Goal: Transaction & Acquisition: Purchase product/service

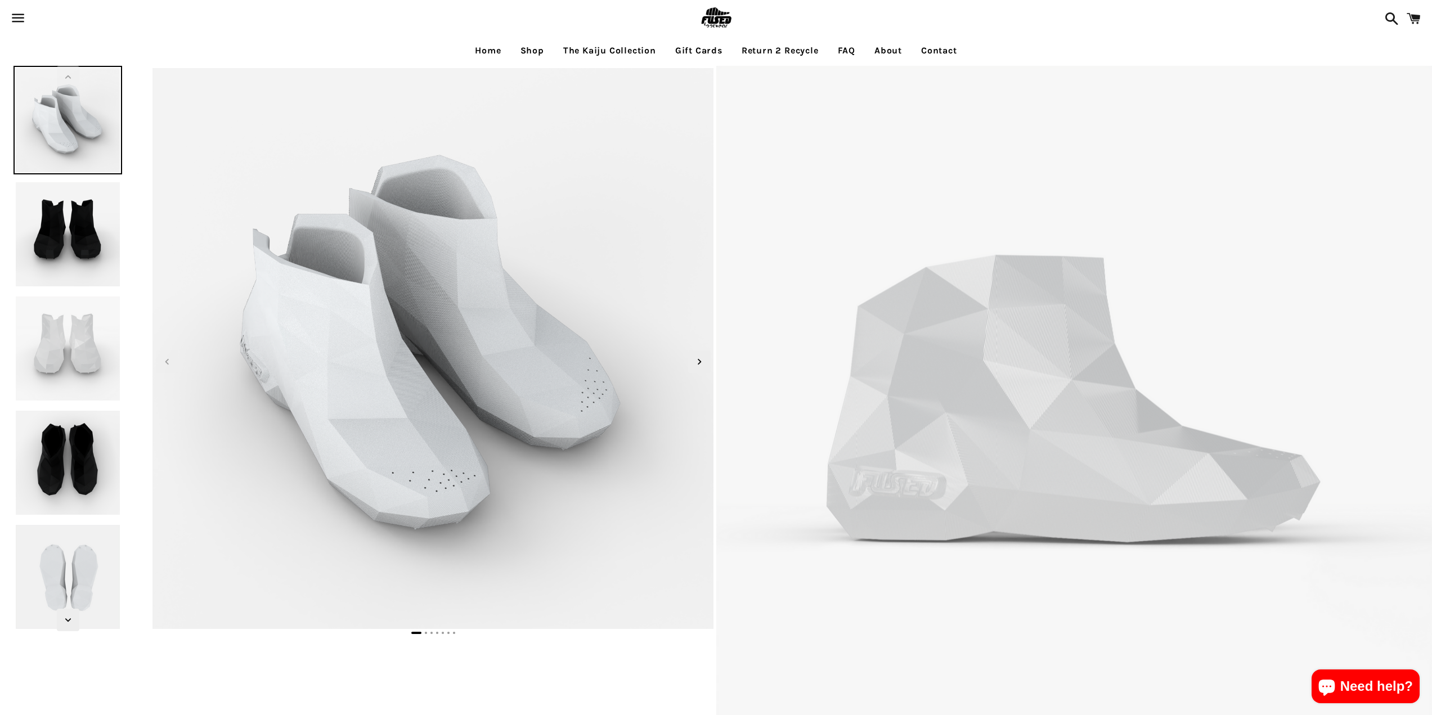
select select "**********"
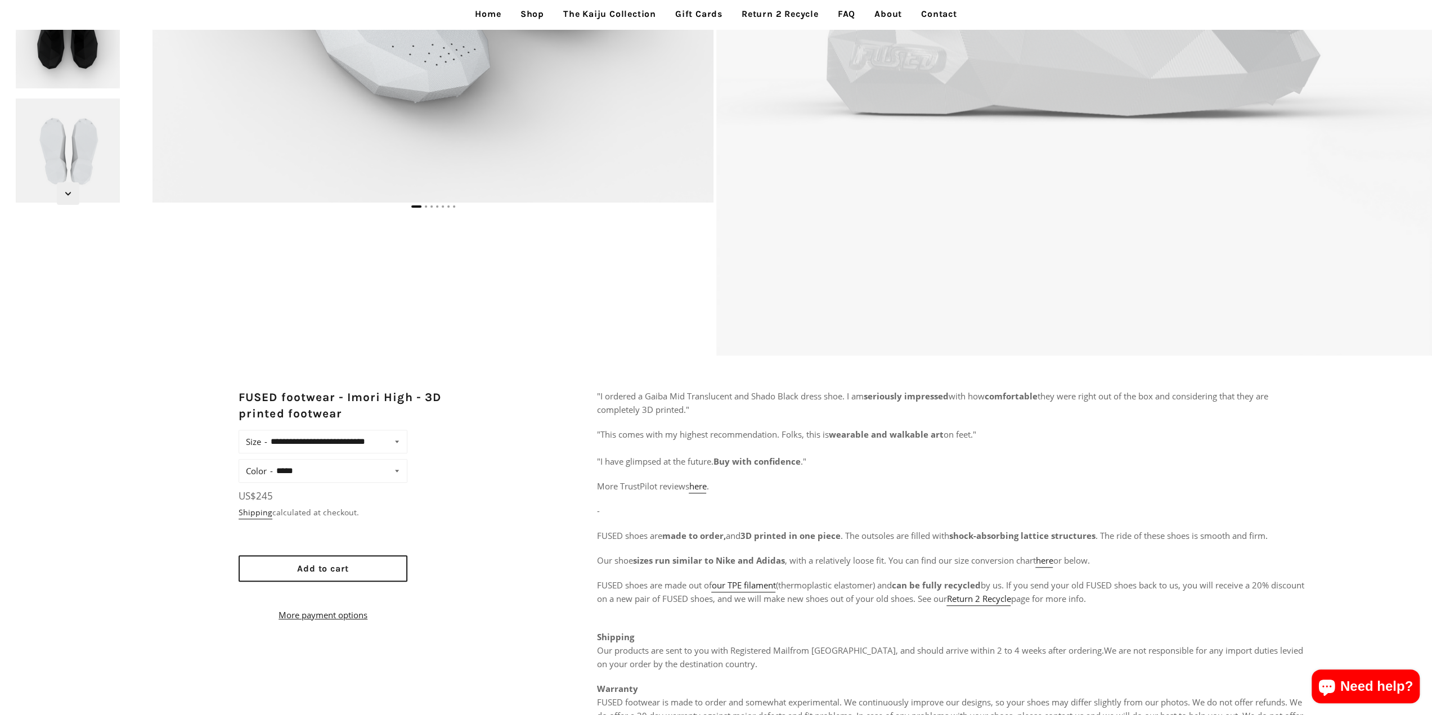
scroll to position [506, 0]
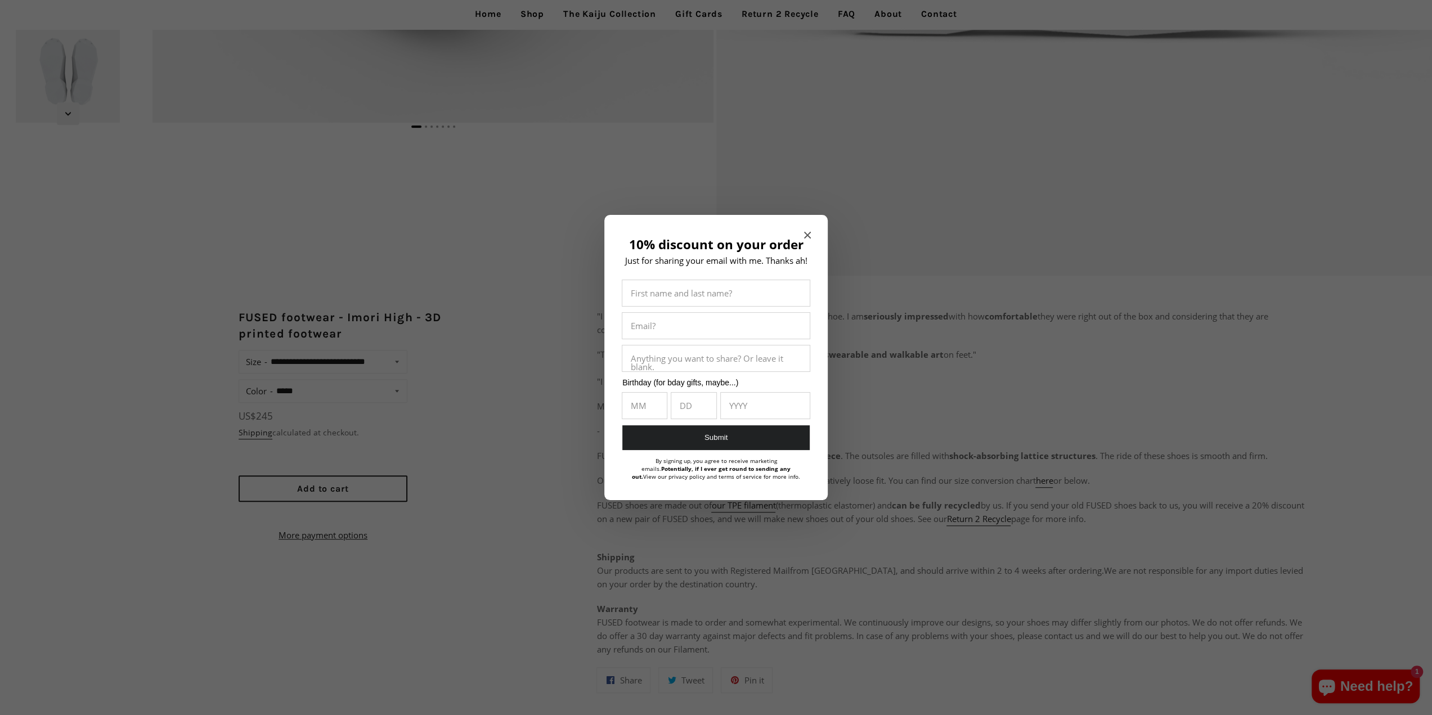
click at [806, 231] on span "Close modal" at bounding box center [807, 235] width 7 height 11
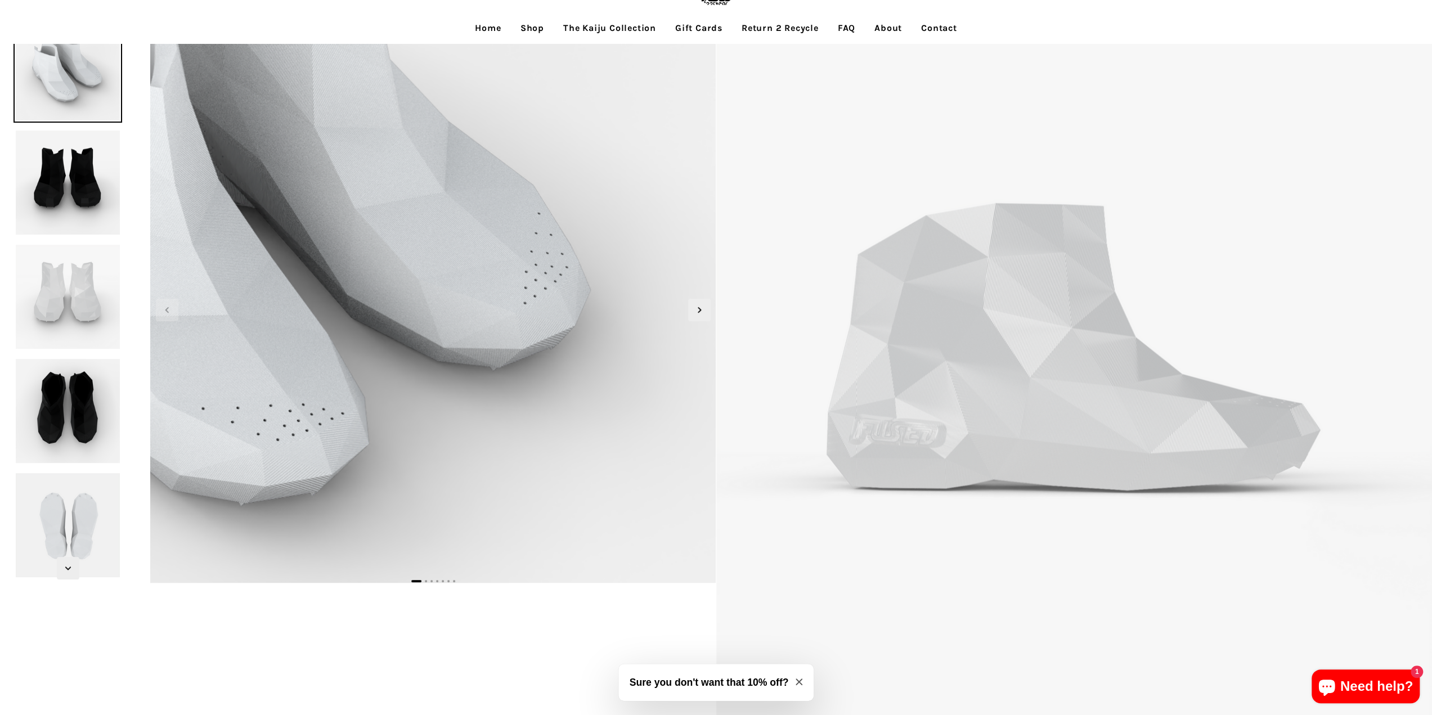
scroll to position [0, 0]
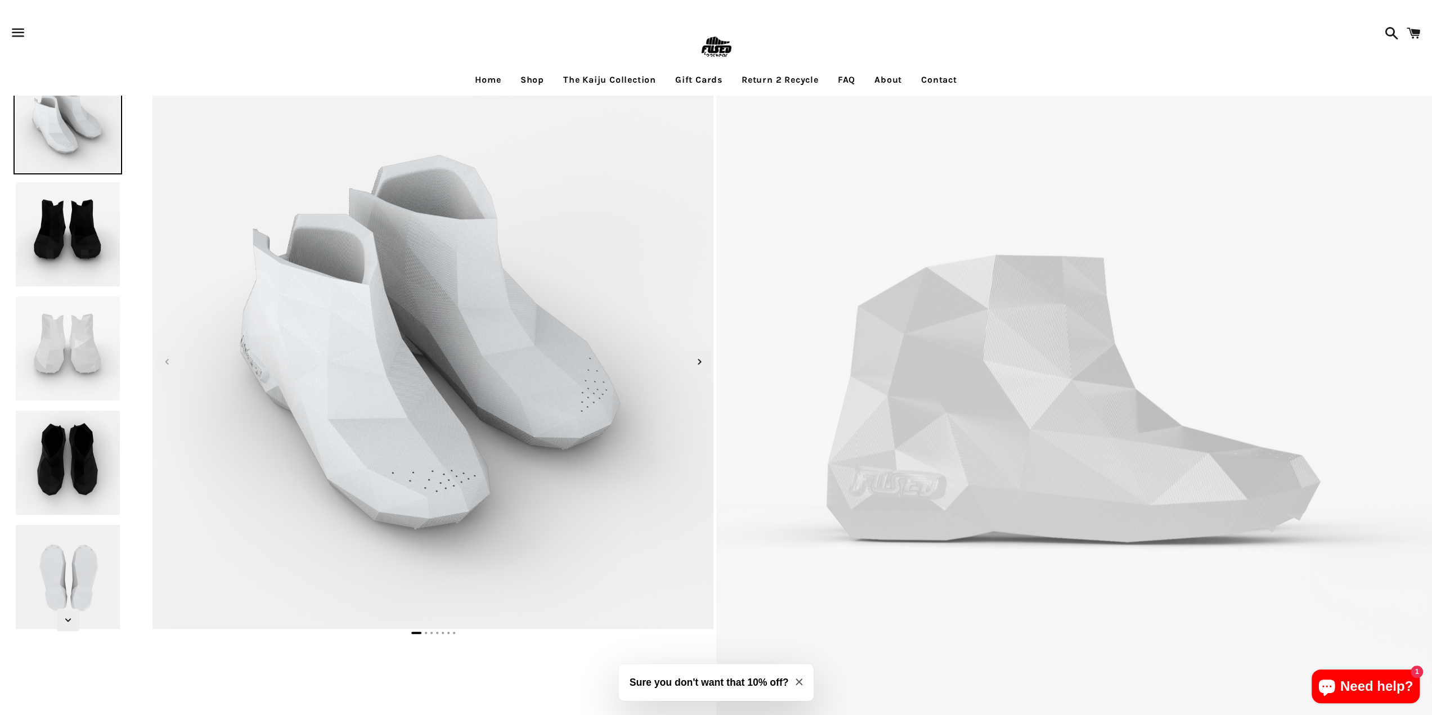
click at [717, 48] on img at bounding box center [716, 47] width 37 height 37
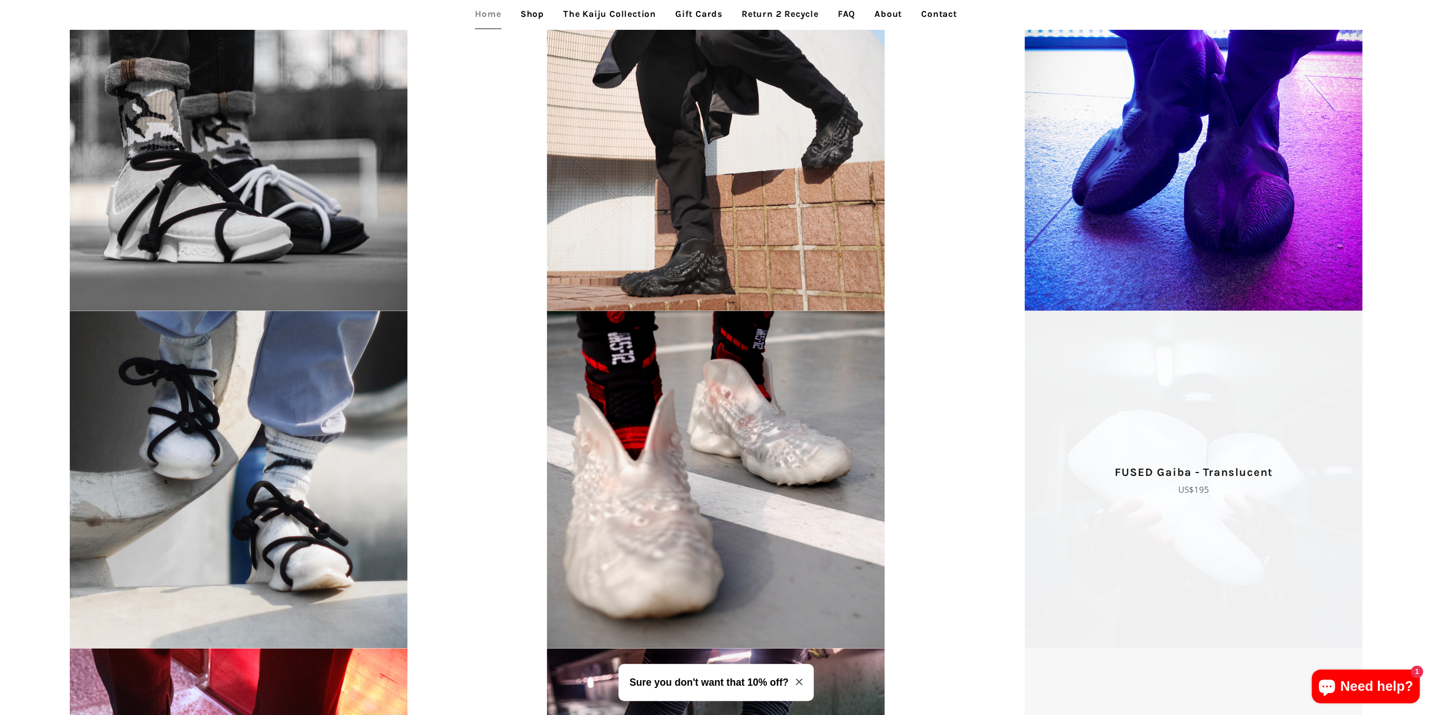
scroll to position [1913, 0]
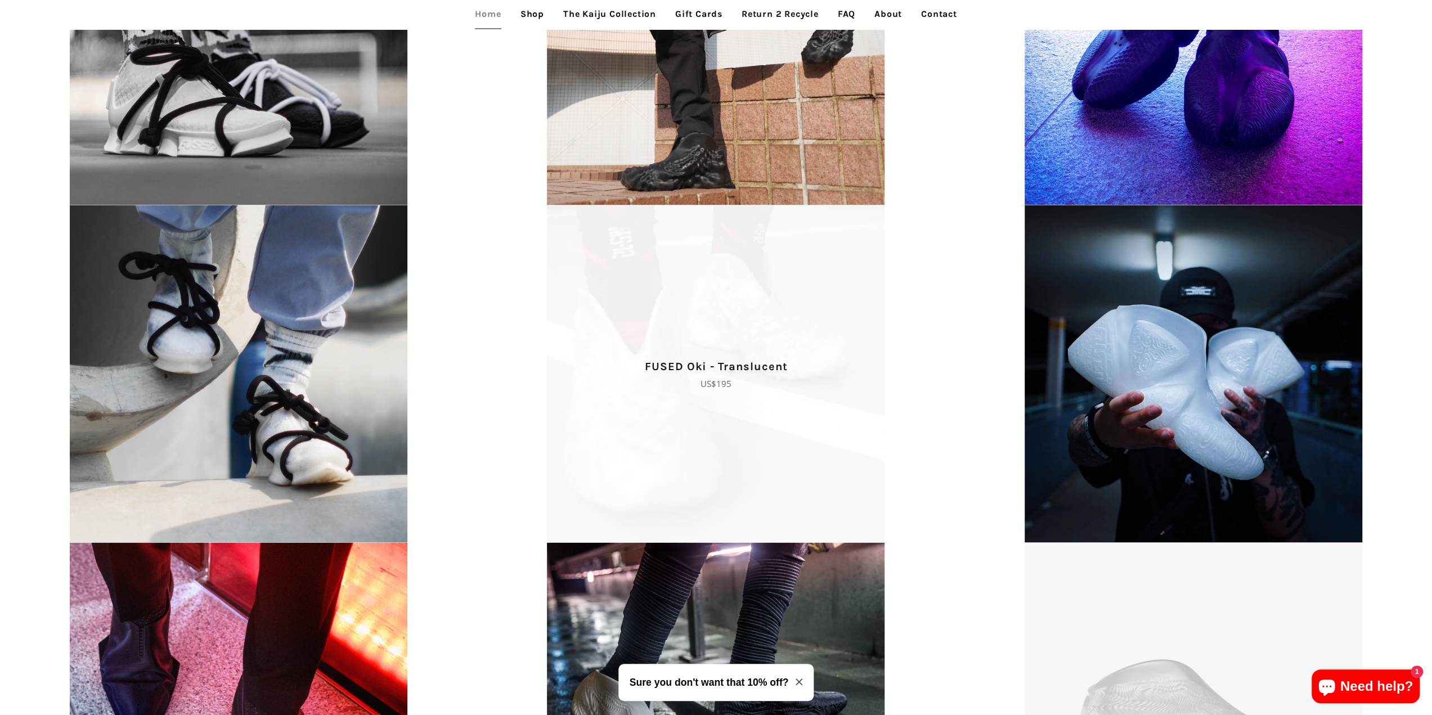
click at [719, 408] on span "FUSED Oki - Translucent Regular price US$195" at bounding box center [715, 374] width 477 height 338
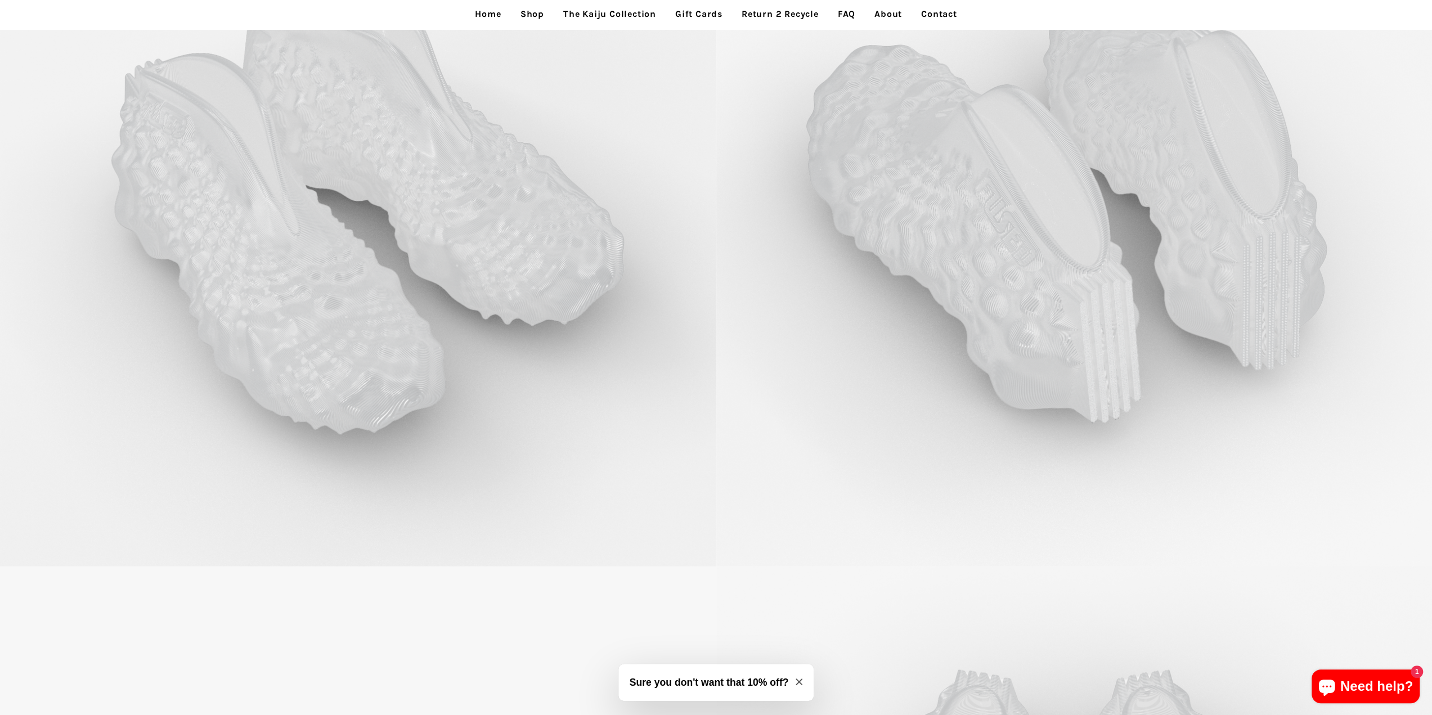
scroll to position [2669, 0]
